Goal: Information Seeking & Learning: Learn about a topic

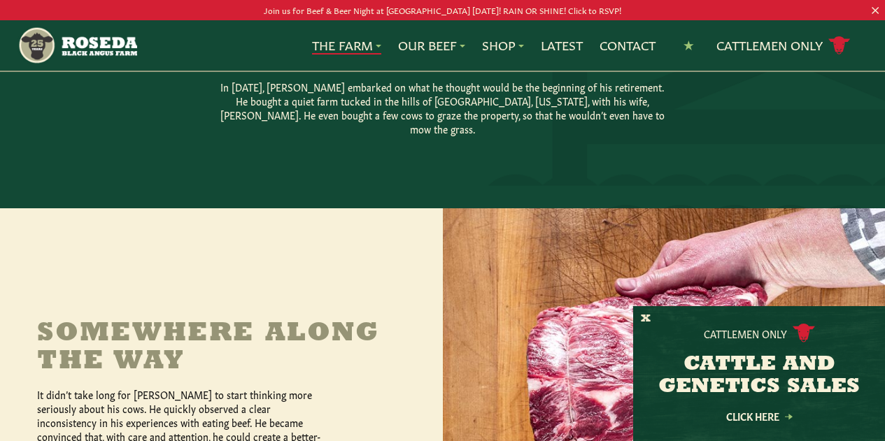
scroll to position [420, 0]
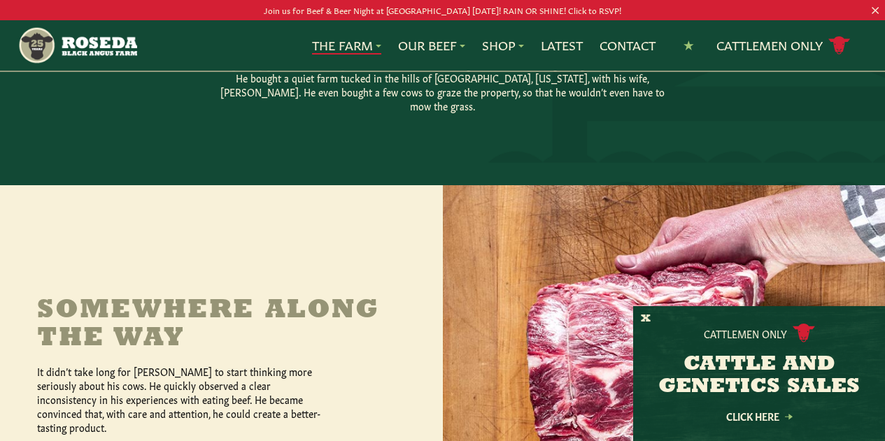
click at [645, 315] on button "X" at bounding box center [646, 319] width 10 height 15
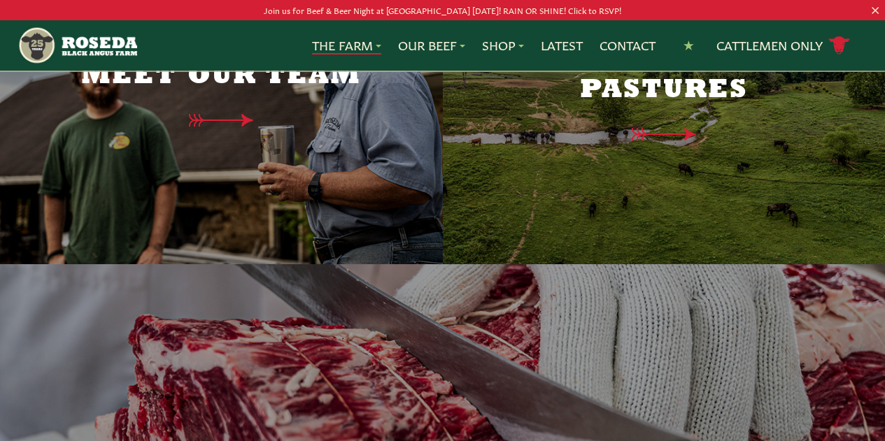
scroll to position [3609, 0]
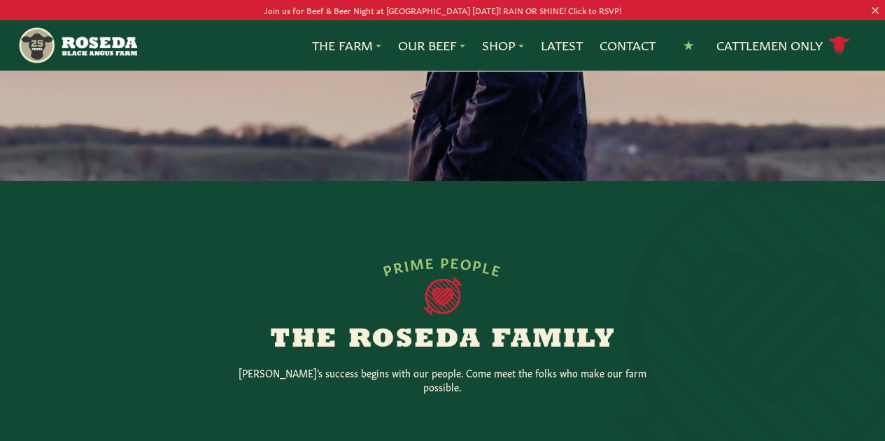
scroll to position [126, 0]
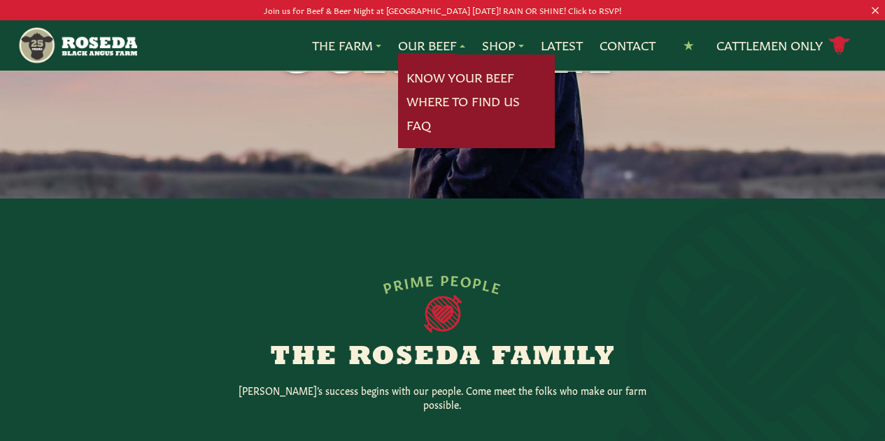
click at [411, 125] on link "FAQ" at bounding box center [418, 125] width 24 height 18
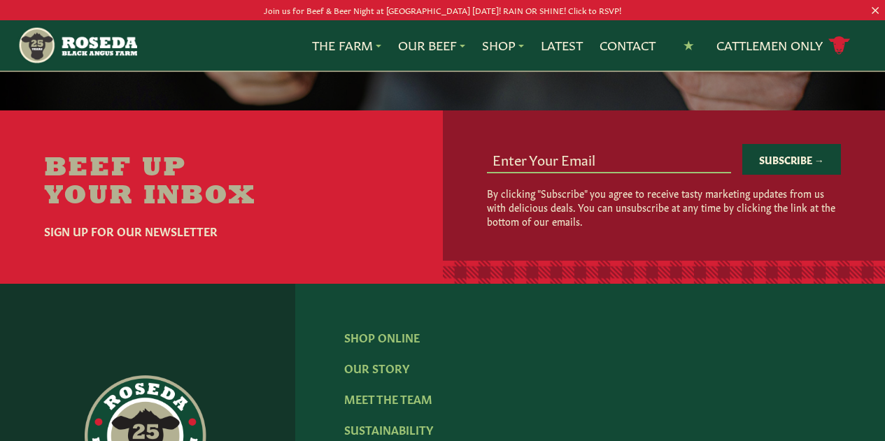
scroll to position [2098, 0]
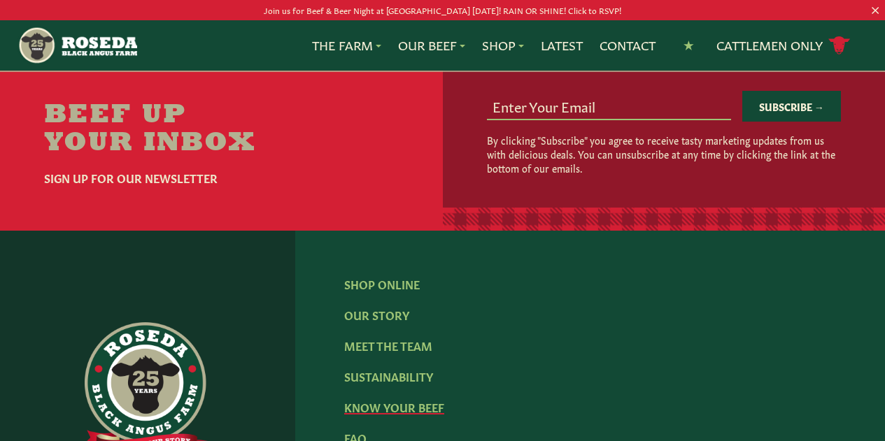
click at [387, 401] on link "Know Your Beef" at bounding box center [394, 406] width 100 height 15
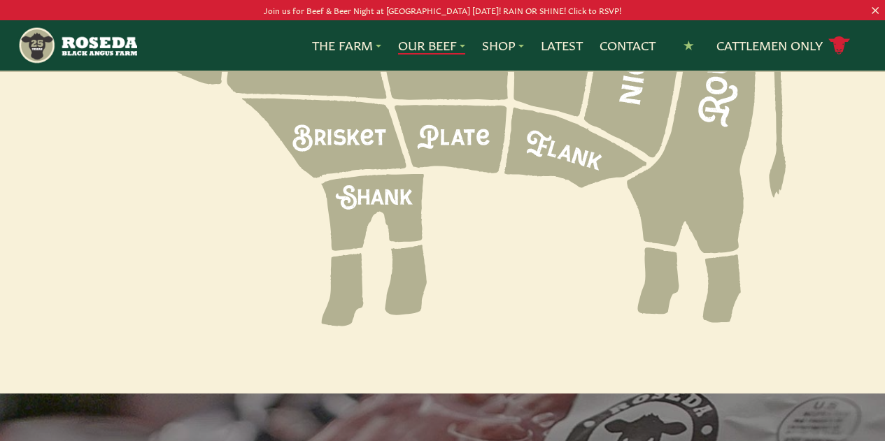
scroll to position [1958, 0]
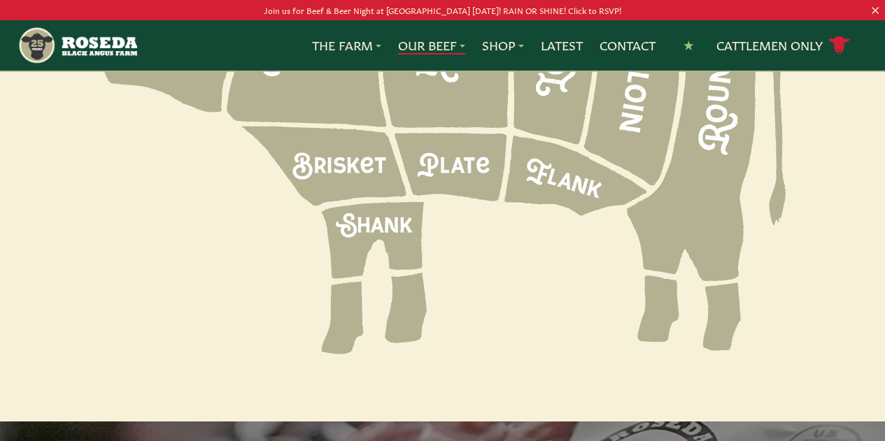
click at [612, 185] on icon at bounding box center [631, 82] width 95 height 205
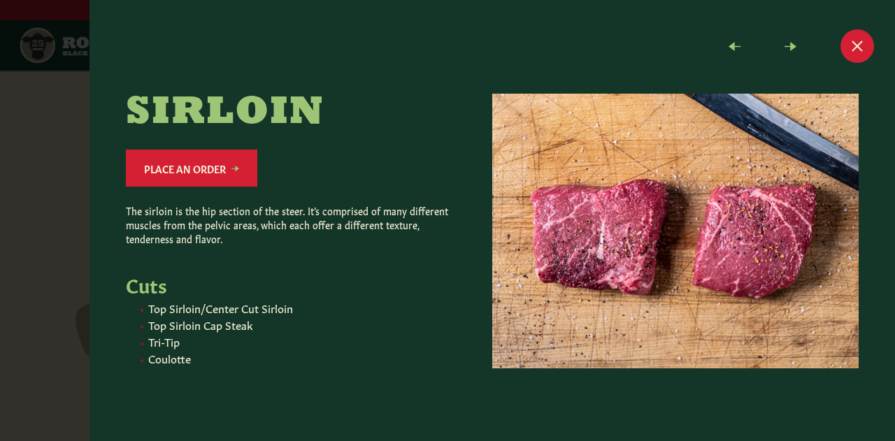
click at [732, 44] on span at bounding box center [735, 46] width 34 height 34
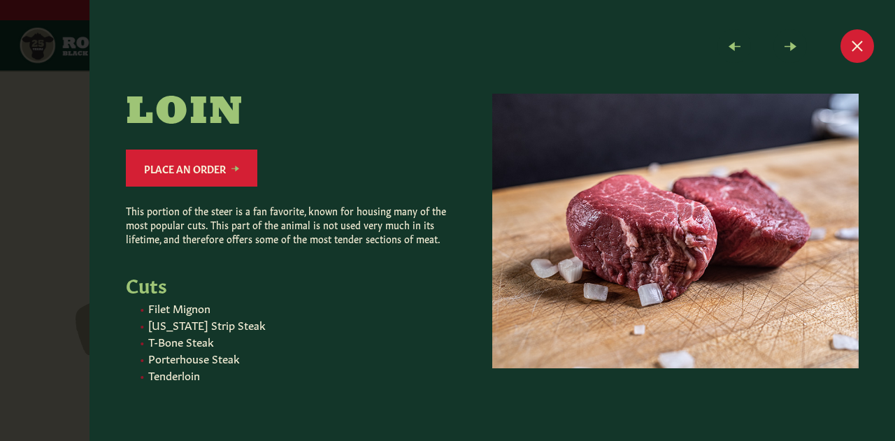
click at [732, 44] on span at bounding box center [735, 46] width 34 height 34
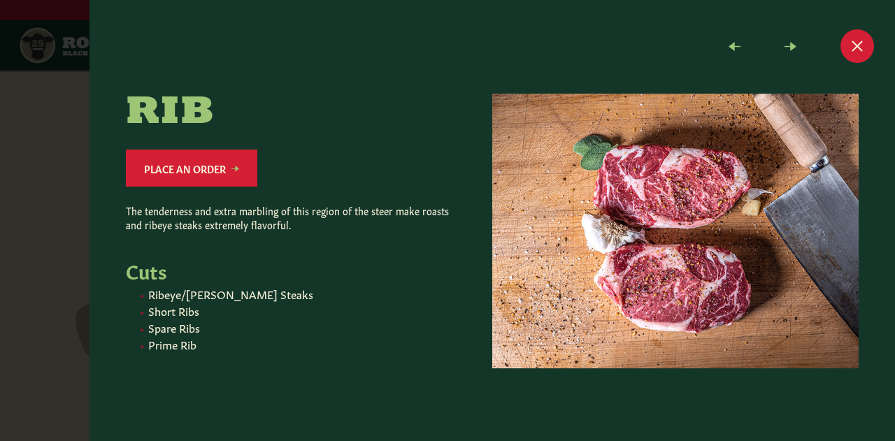
click at [854, 50] on button "Close modal" at bounding box center [858, 46] width 34 height 34
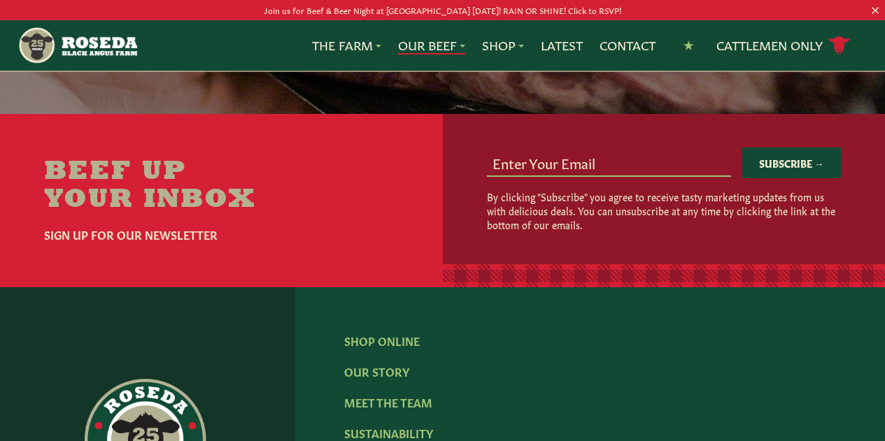
scroll to position [2657, 0]
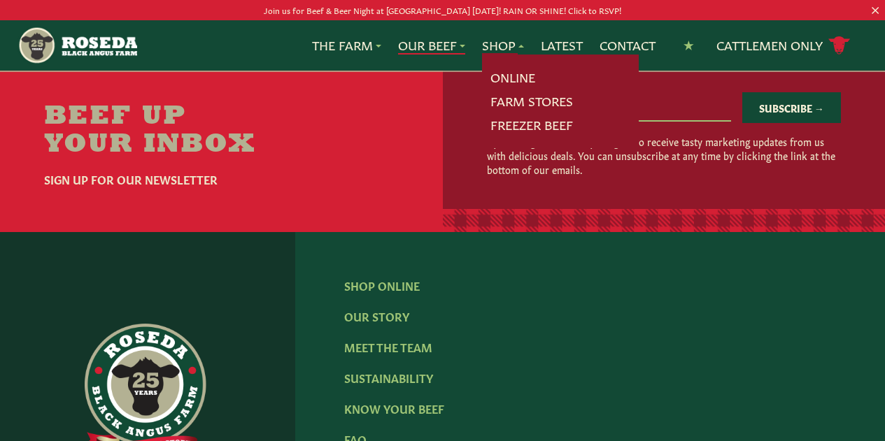
click at [508, 71] on link "Online" at bounding box center [512, 78] width 45 height 18
